Goal: Transaction & Acquisition: Book appointment/travel/reservation

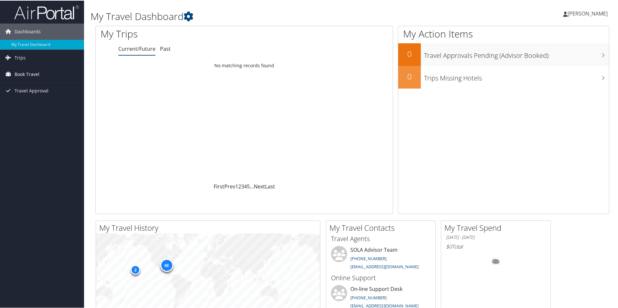
click at [24, 75] on span "Book Travel" at bounding box center [27, 74] width 25 height 16
click at [31, 96] on link "Book/Manage Online Trips" at bounding box center [42, 96] width 84 height 10
